Goal: Task Accomplishment & Management: Manage account settings

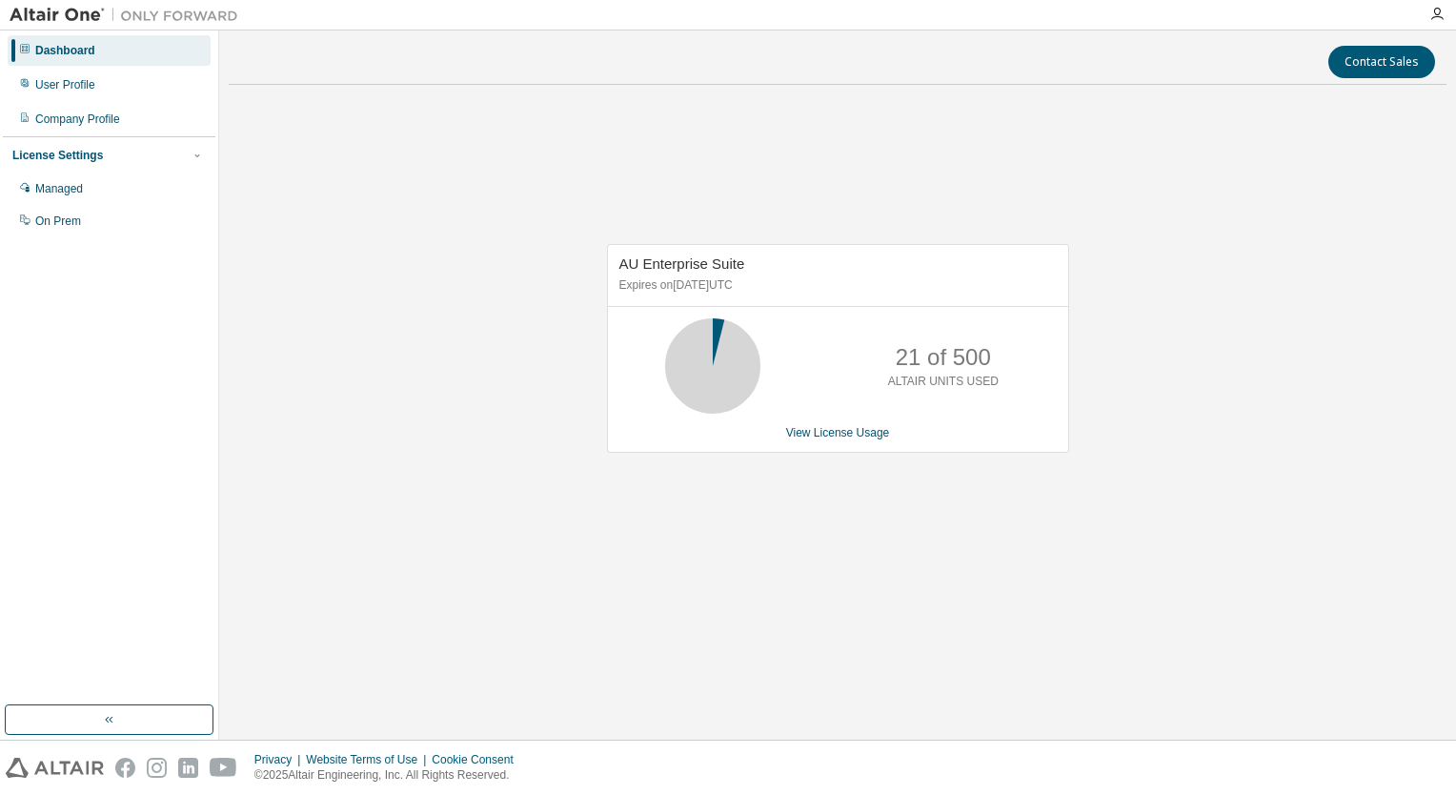
click at [66, 57] on div "Dashboard" at bounding box center [65, 50] width 60 height 15
click at [338, 19] on div at bounding box center [833, 15] width 1170 height 30
click at [91, 93] on div "User Profile" at bounding box center [109, 85] width 203 height 31
